Goal: Navigation & Orientation: Find specific page/section

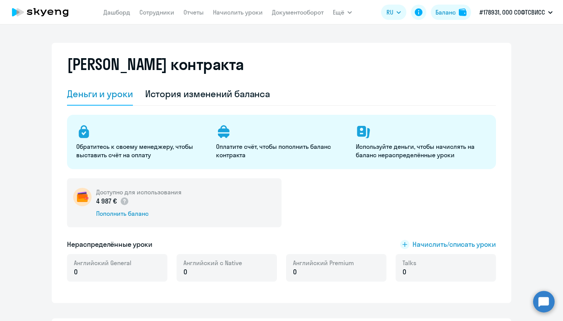
select select "english_adult_not_native_speaker"
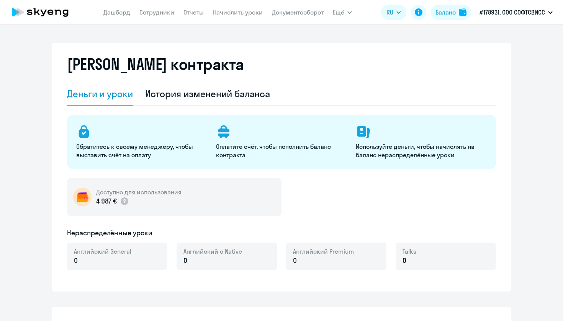
select select "english_adult_not_native_speaker"
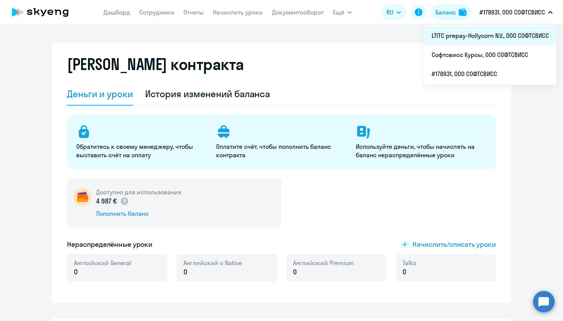
click at [498, 37] on li "LTITC prepay-Hollycorn N.V., ООО СОФТСВИСС" at bounding box center [490, 35] width 132 height 19
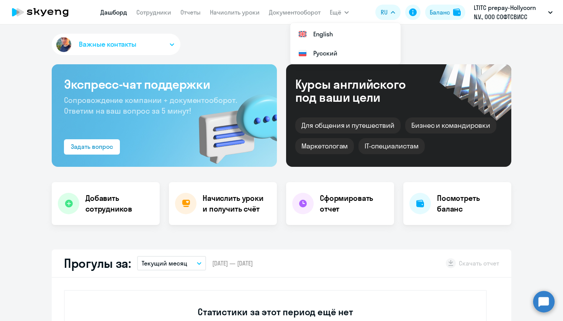
select select "30"
click at [430, 14] on div "Баланс" at bounding box center [439, 12] width 20 height 9
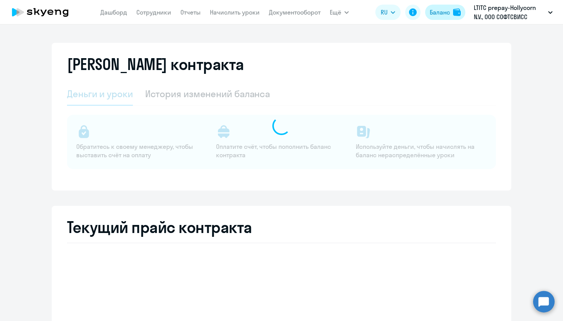
select select "english_adult_not_native_speaker"
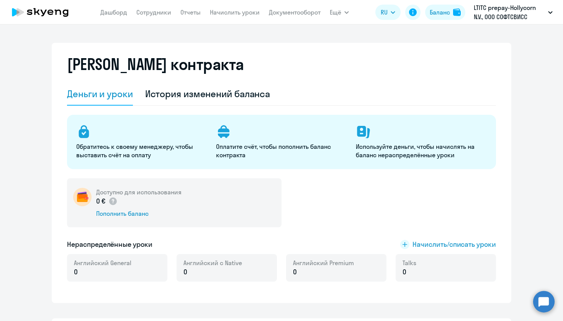
click at [51, 13] on icon at bounding box center [40, 12] width 67 height 19
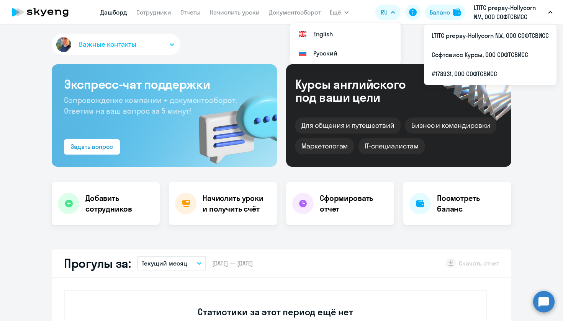
select select "30"
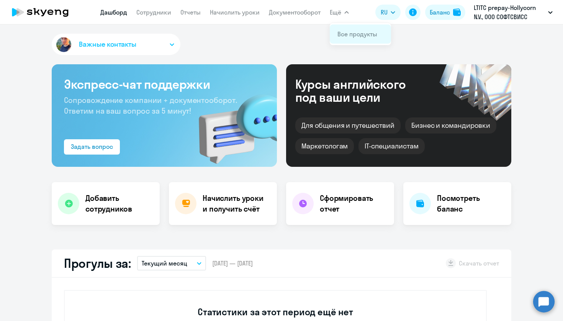
click at [350, 34] on link "Все продукты" at bounding box center [357, 34] width 40 height 8
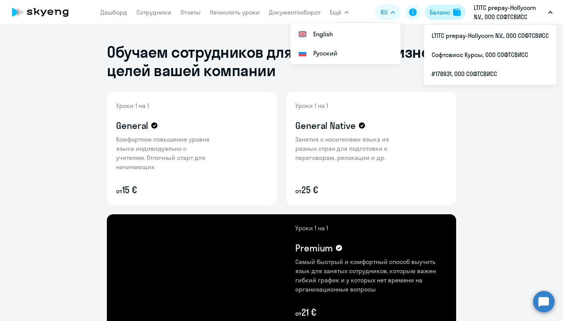
click at [434, 18] on button "Баланс" at bounding box center [445, 12] width 40 height 15
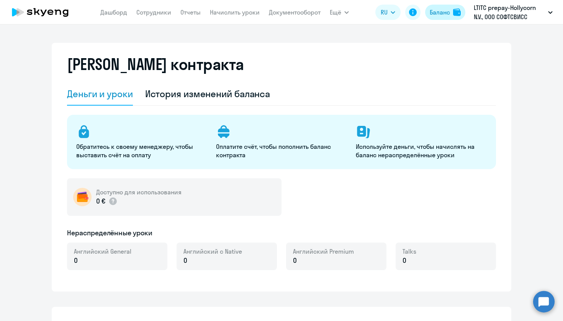
select select "english_adult_not_native_speaker"
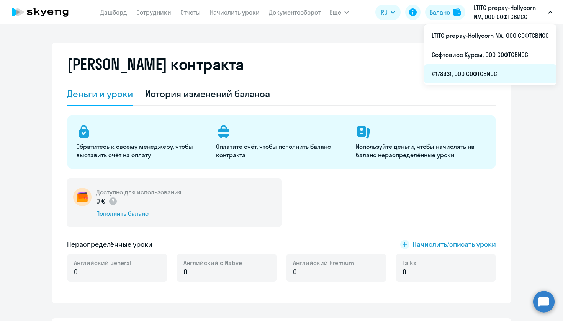
click at [476, 70] on li "#178931, ООО СОФТСВИСС" at bounding box center [490, 73] width 132 height 19
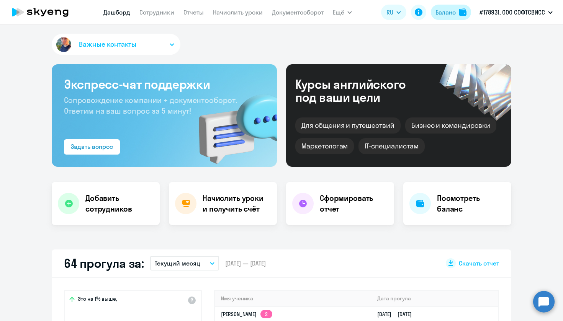
click at [455, 16] on button "Баланс" at bounding box center [451, 12] width 40 height 15
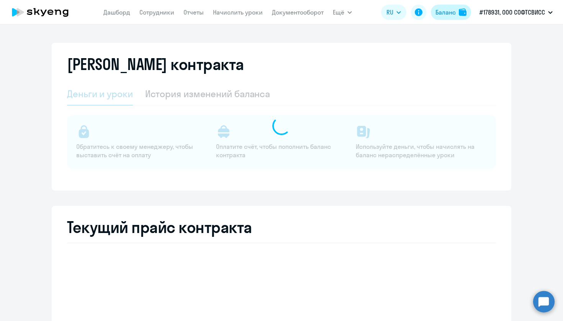
select select "english_adult_not_native_speaker"
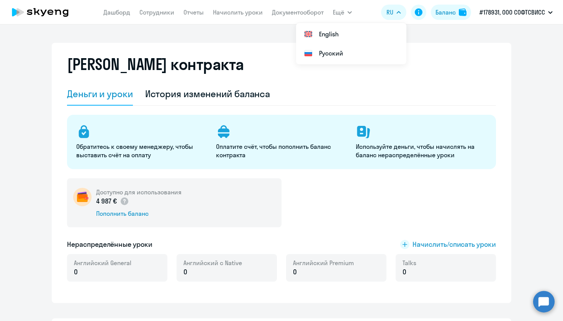
click at [113, 17] on nav "Дашборд Сотрудники Отчеты Начислить уроки Документооборот" at bounding box center [213, 12] width 220 height 15
click at [151, 16] on app-menu-item-link "Сотрудники" at bounding box center [156, 13] width 35 height 10
click at [150, 10] on link "Сотрудники" at bounding box center [156, 12] width 35 height 8
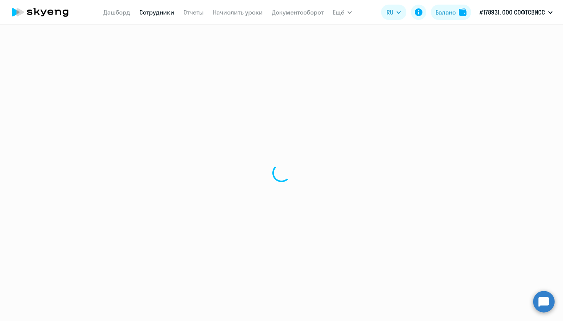
select select "30"
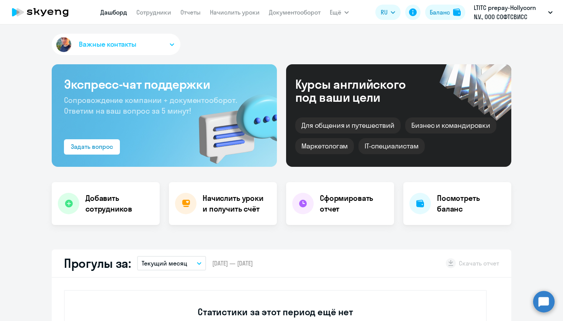
select select "30"
